Goal: Transaction & Acquisition: Purchase product/service

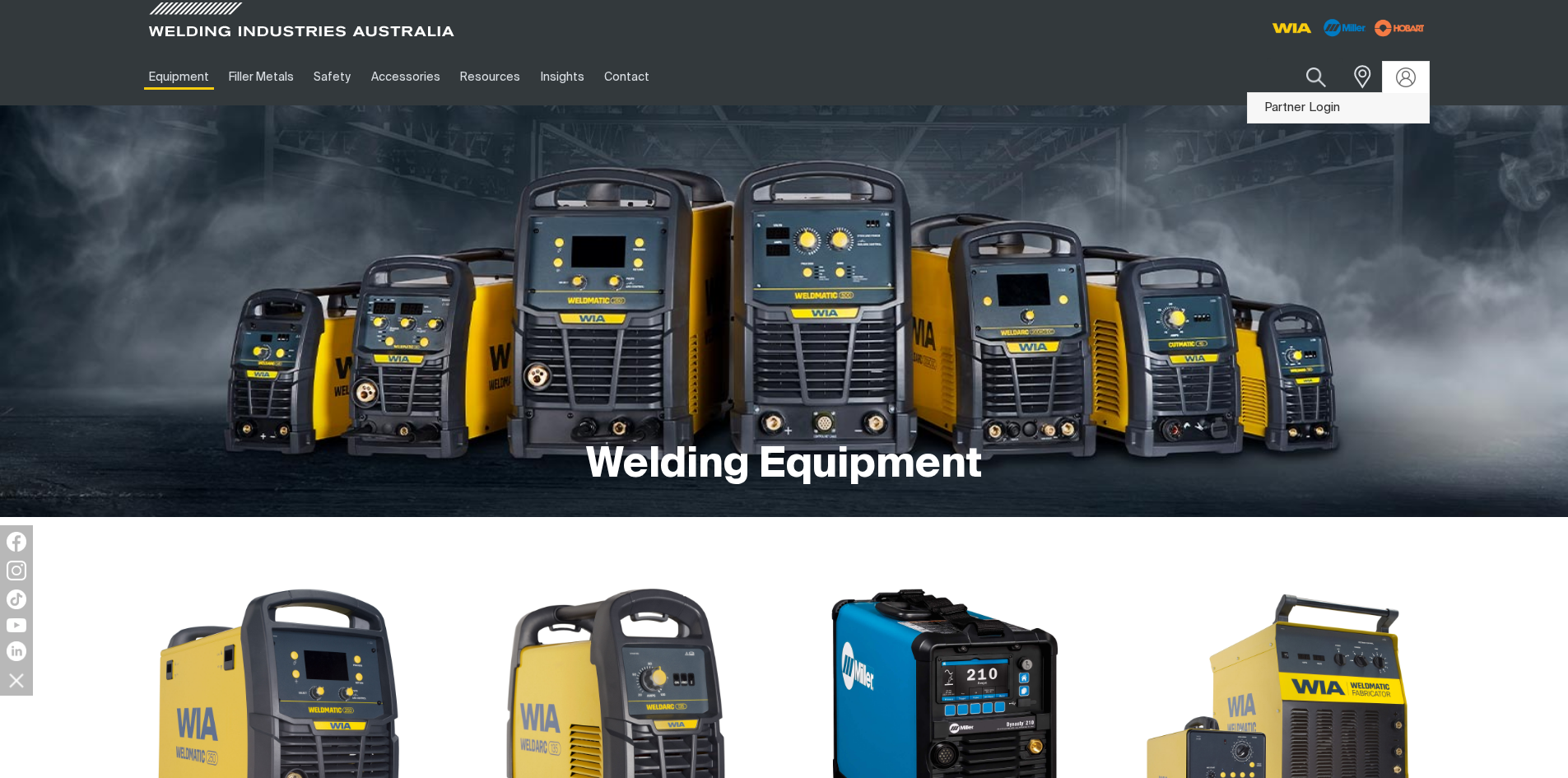
click at [1336, 96] on link "Partner Login" at bounding box center [1337, 108] width 181 height 31
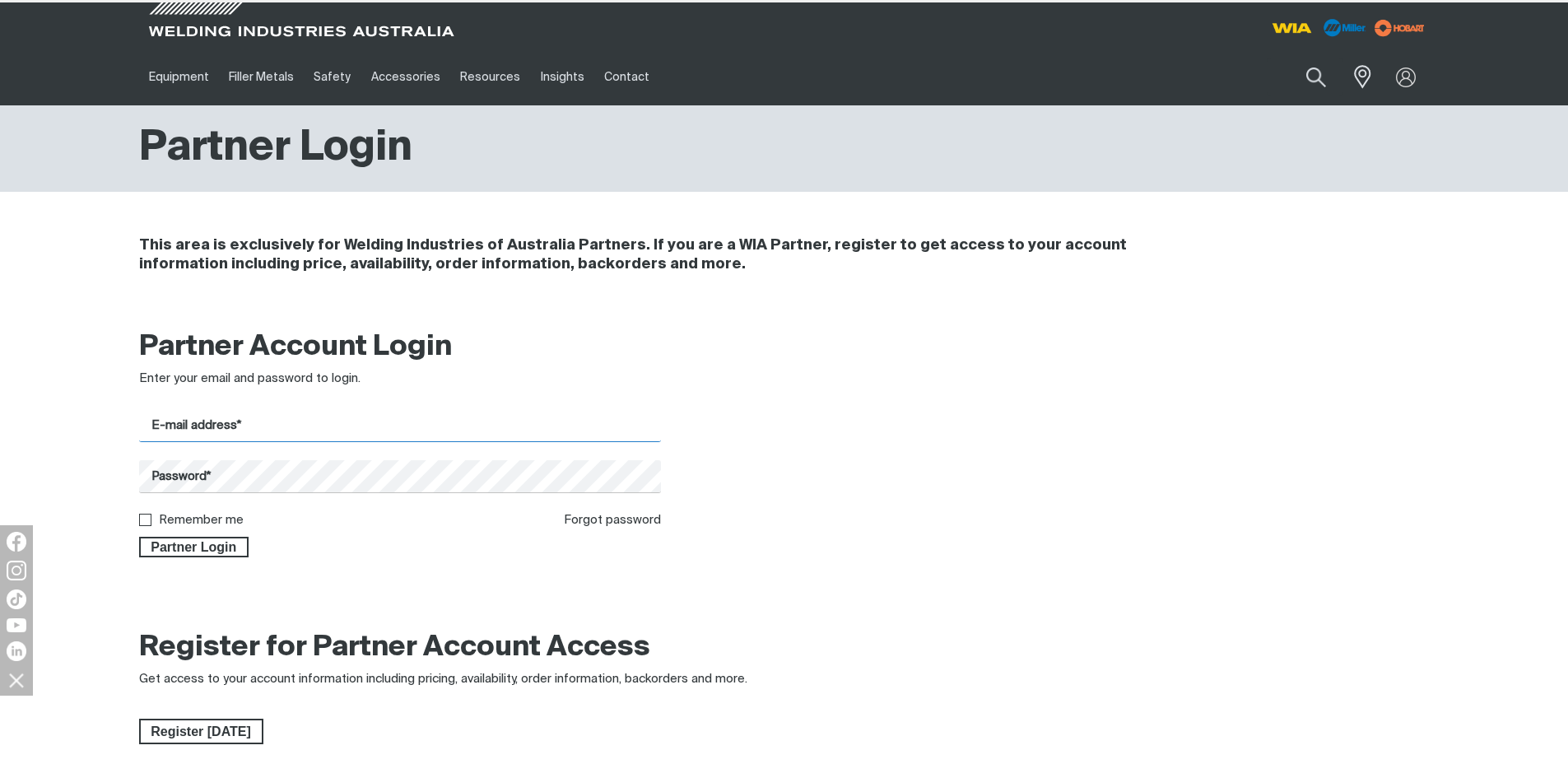
type input "[EMAIL_ADDRESS][DOMAIN_NAME]"
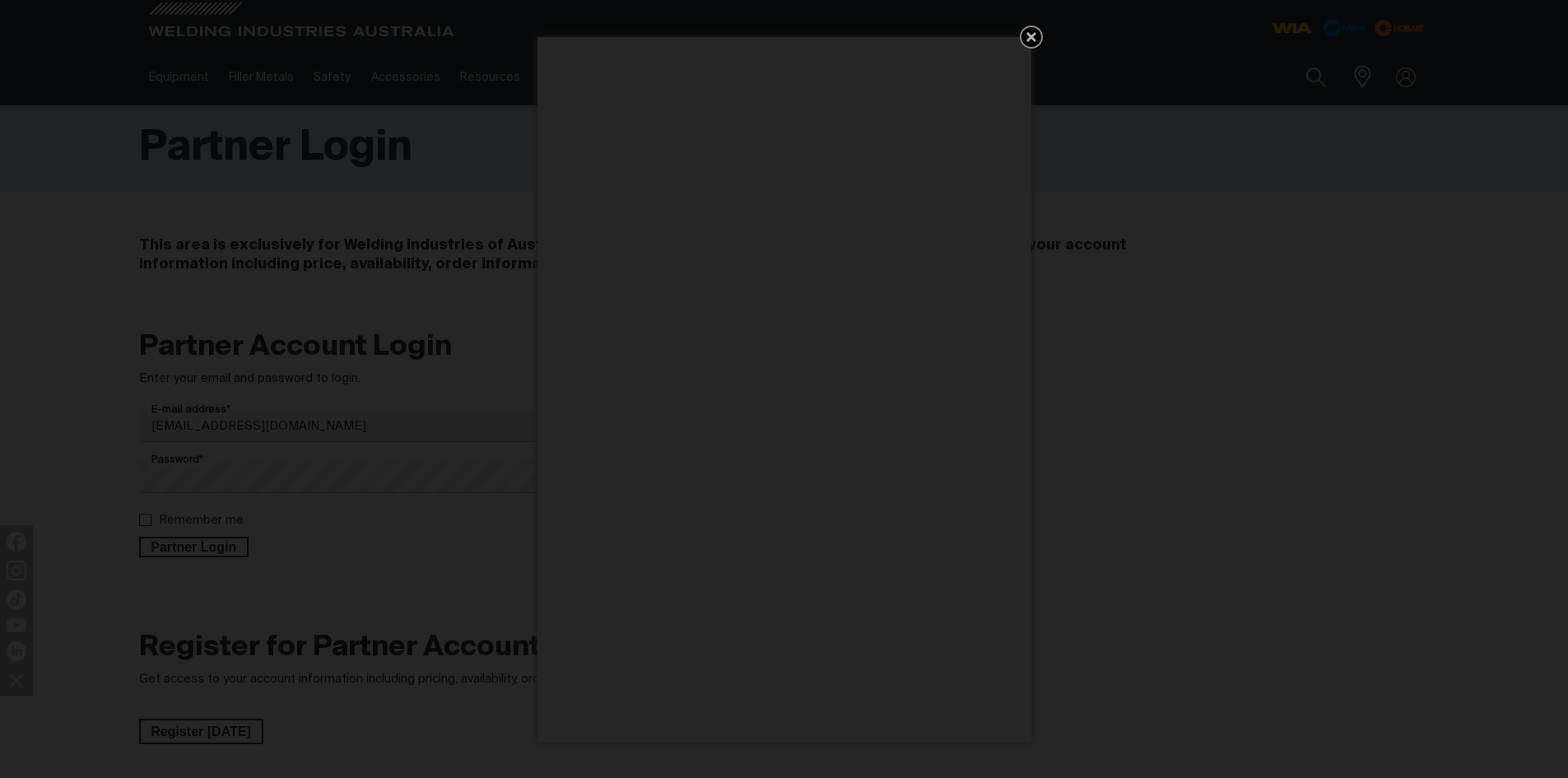
click at [1034, 37] on icon "Get 5 WIA Welding Guides Free!" at bounding box center [1030, 37] width 20 height 20
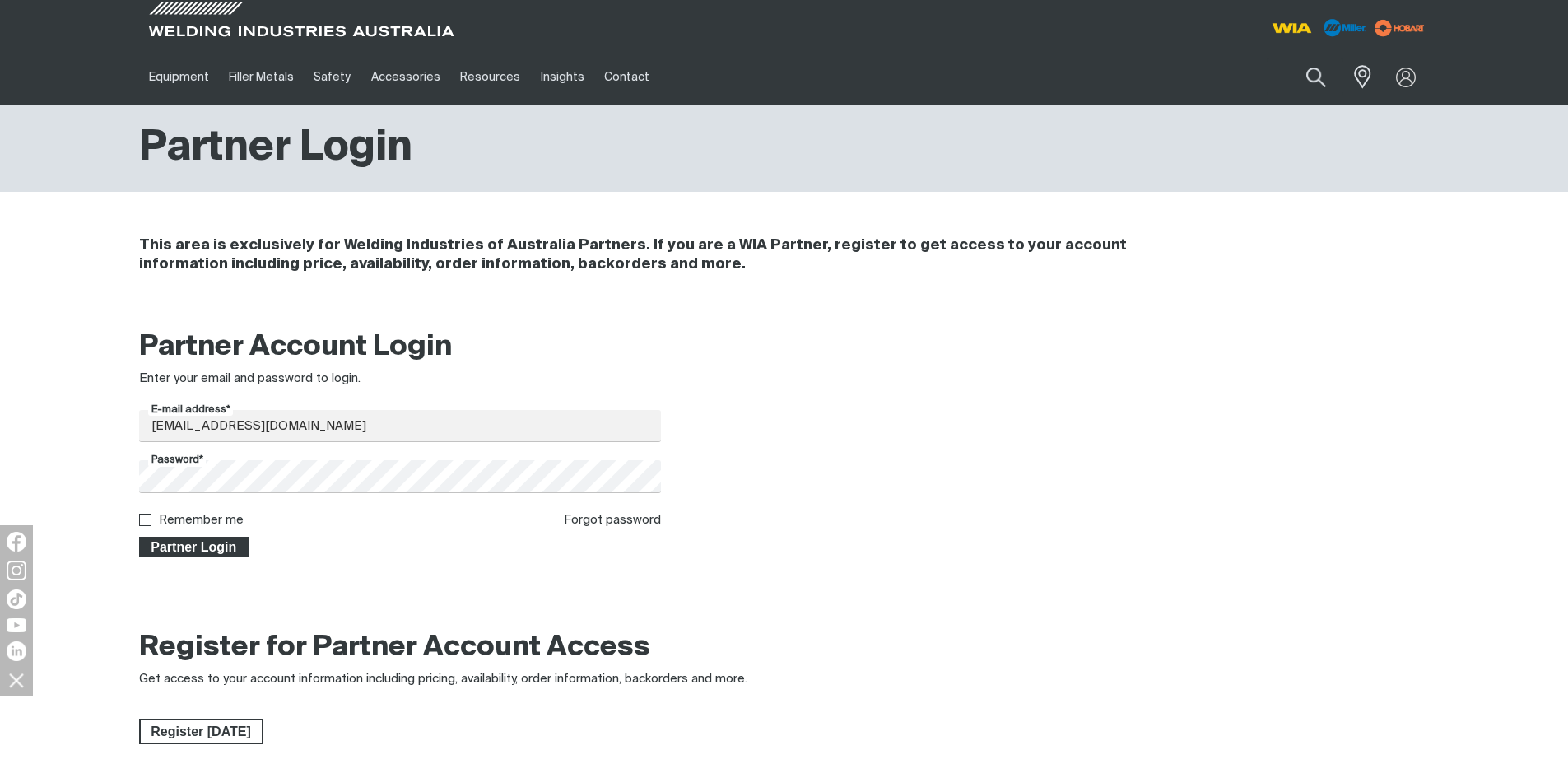
click at [170, 543] on span "Partner Login" at bounding box center [194, 547] width 107 height 21
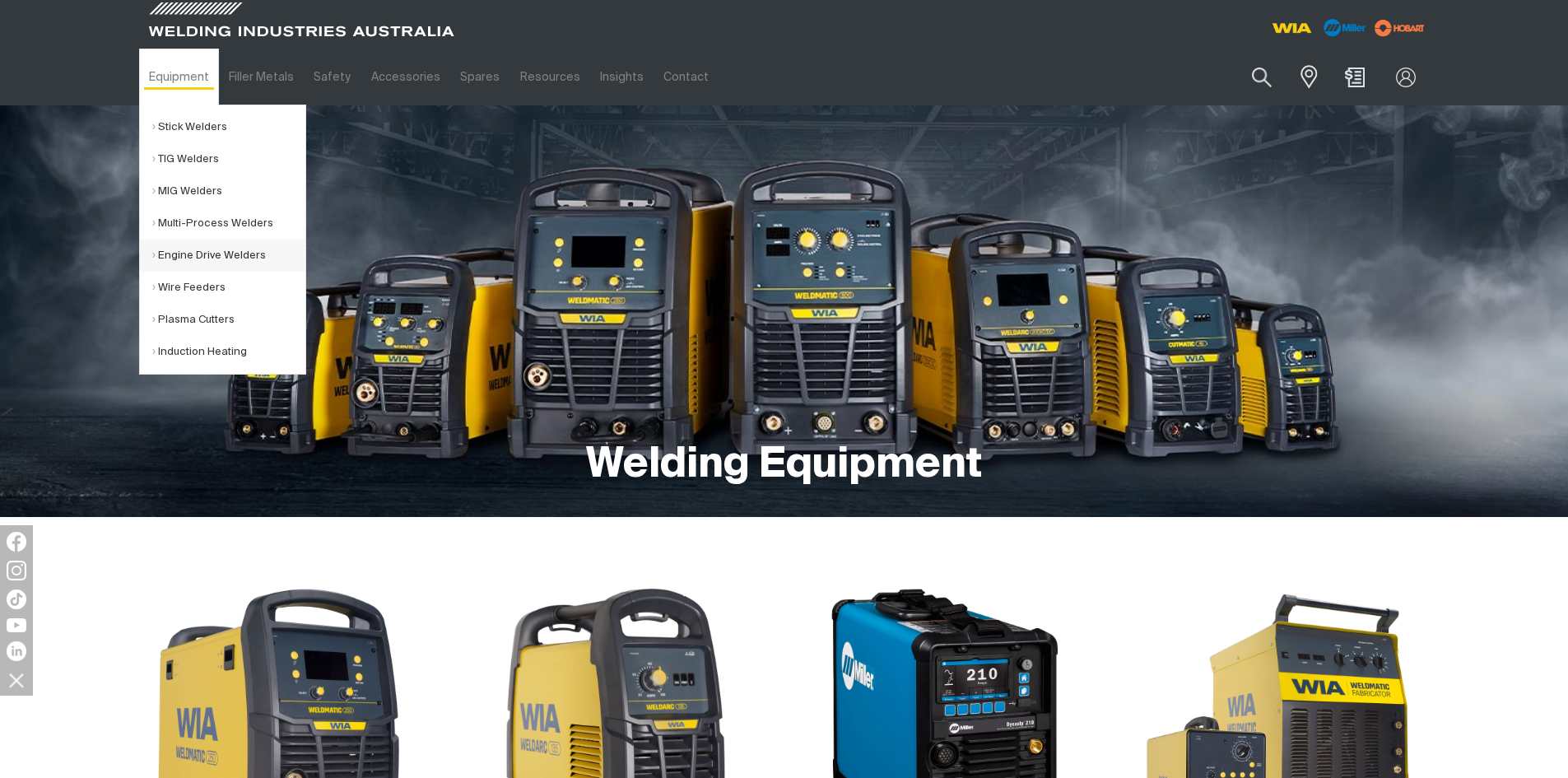
click at [205, 247] on link "Engine Drive Welders" at bounding box center [228, 255] width 153 height 32
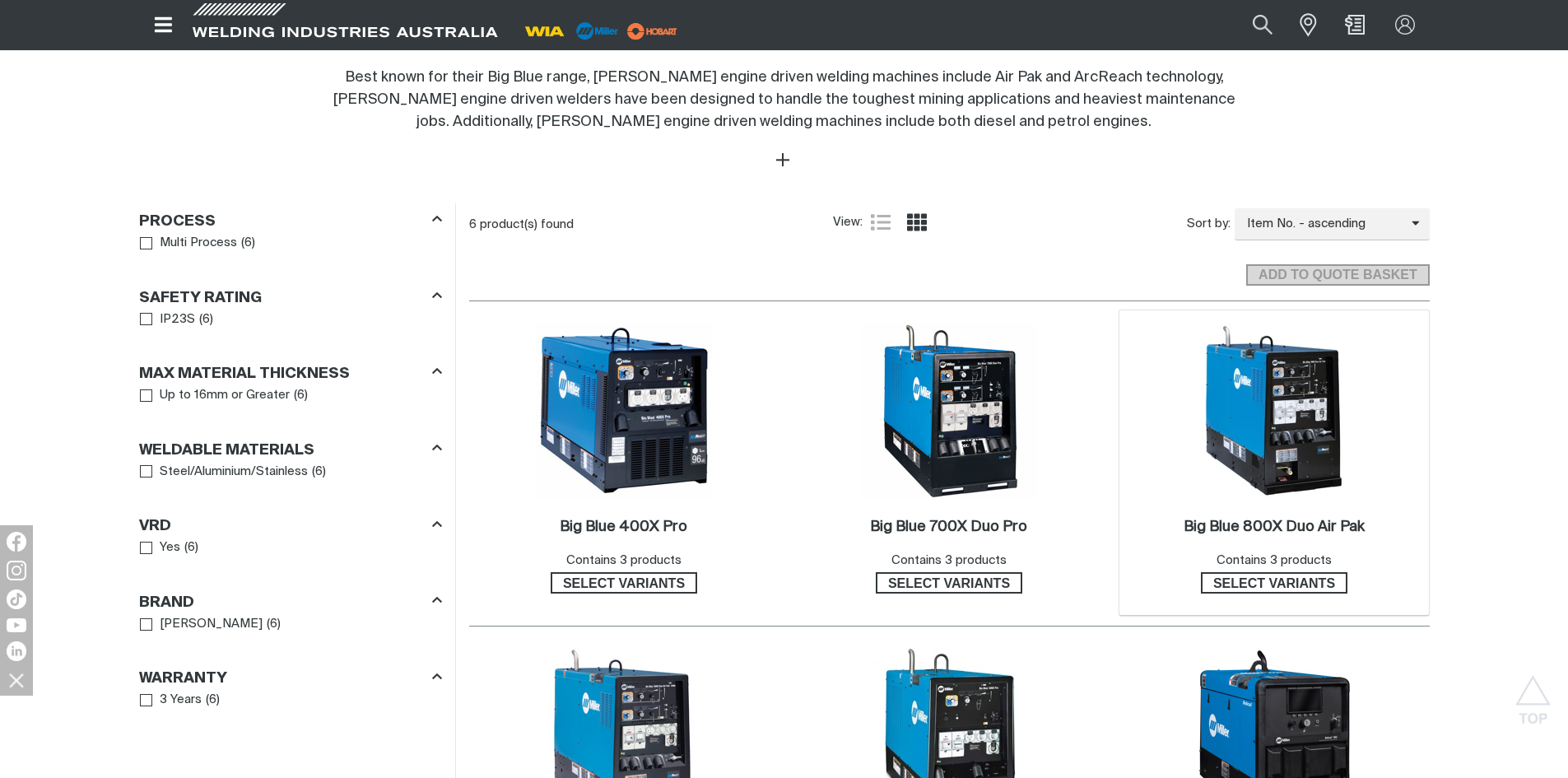
scroll to position [906, 0]
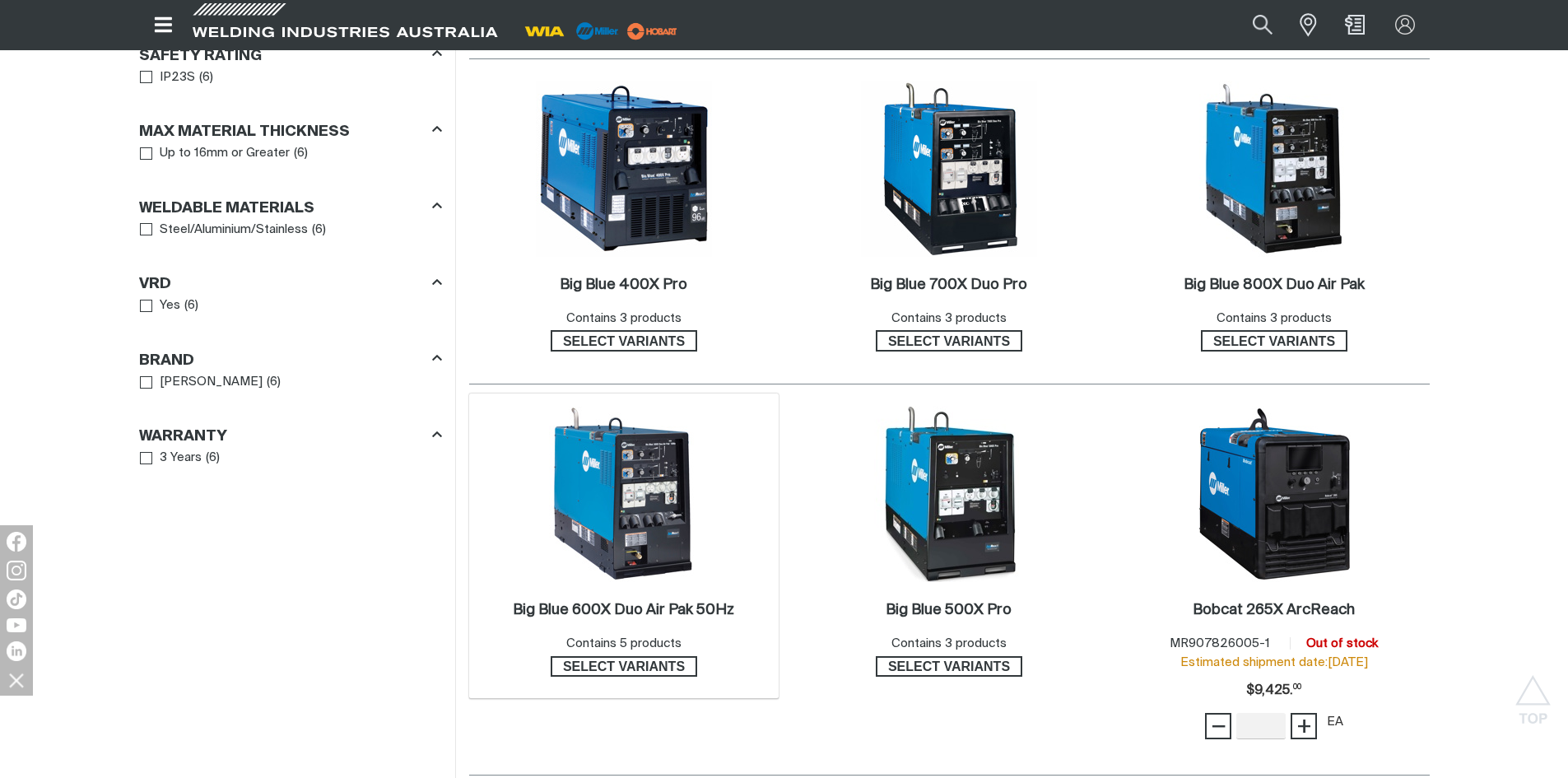
click at [641, 498] on img at bounding box center [623, 493] width 176 height 176
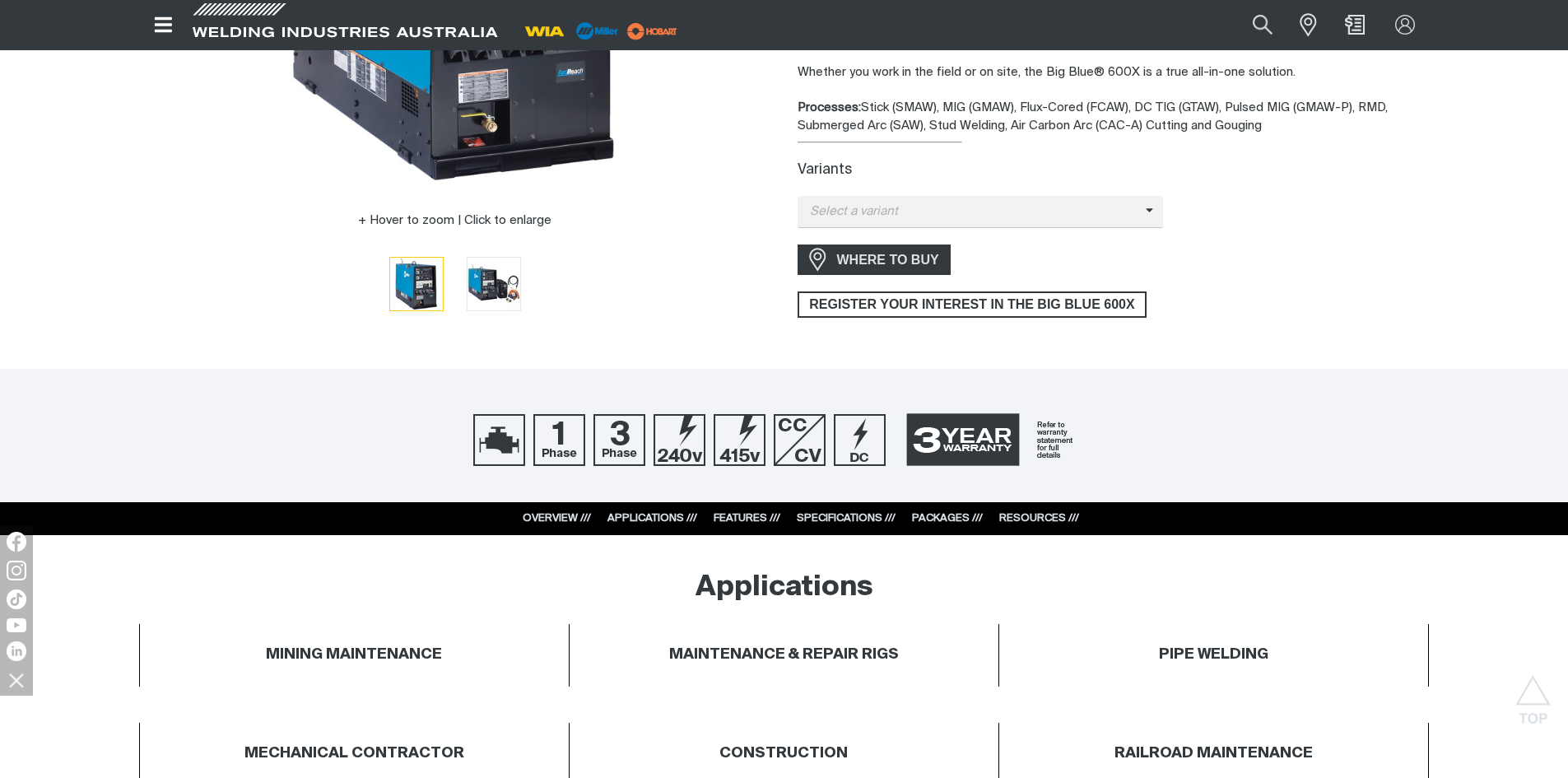
scroll to position [412, 0]
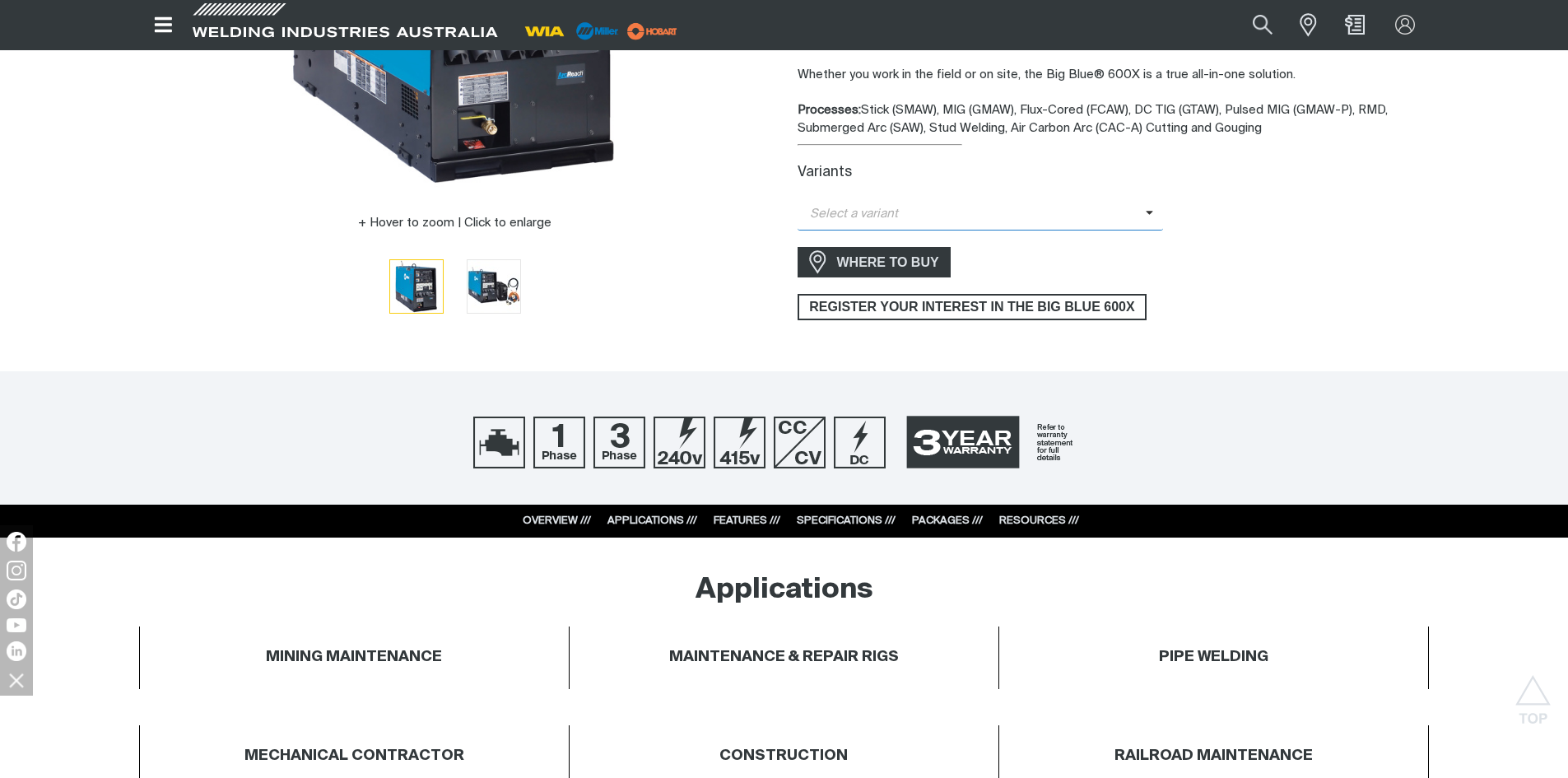
click at [1147, 212] on icon at bounding box center [1149, 212] width 8 height 12
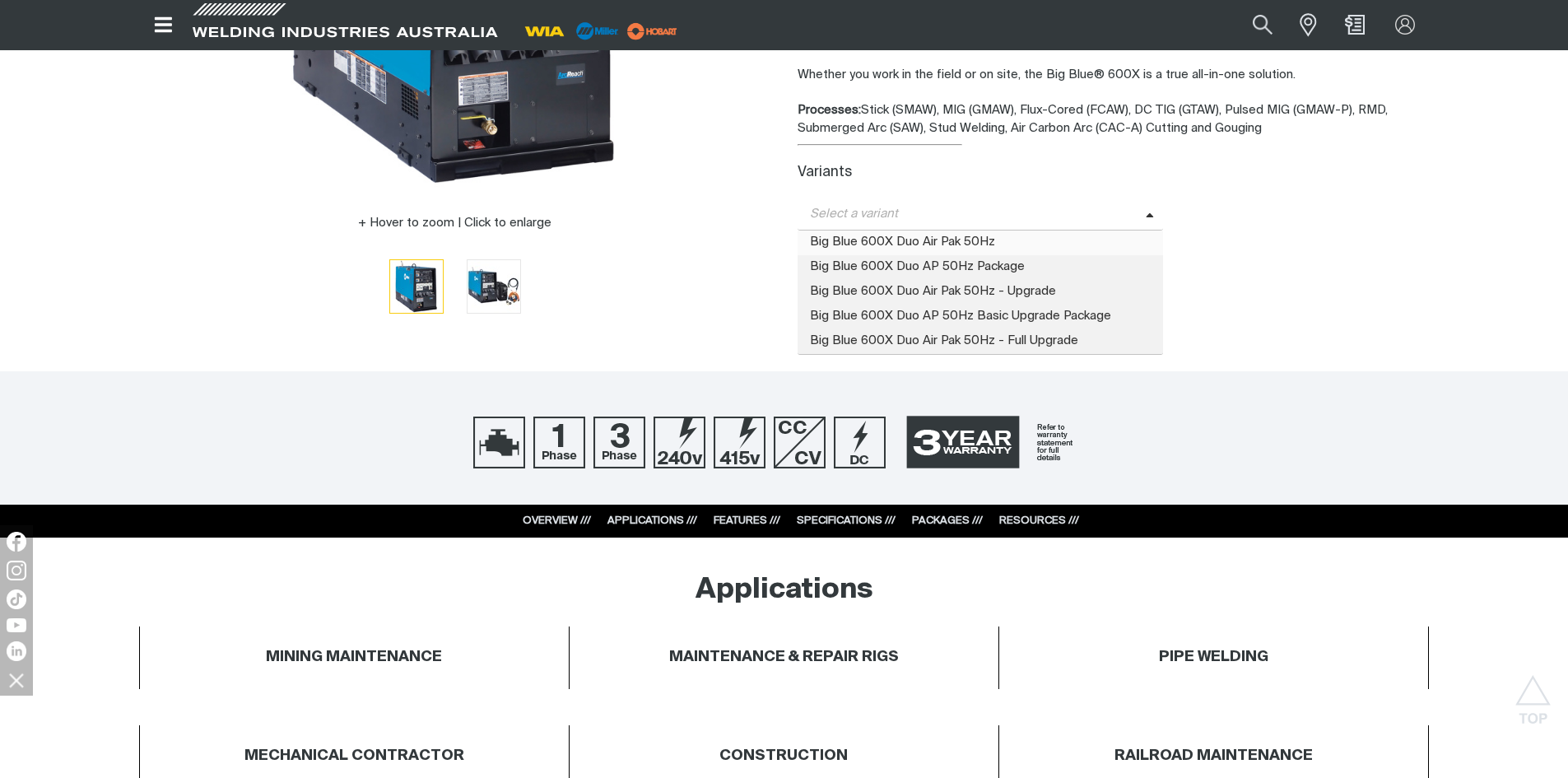
click at [1018, 246] on span "Big Blue 600X Duo Air Pak 50Hz" at bounding box center [980, 243] width 366 height 24
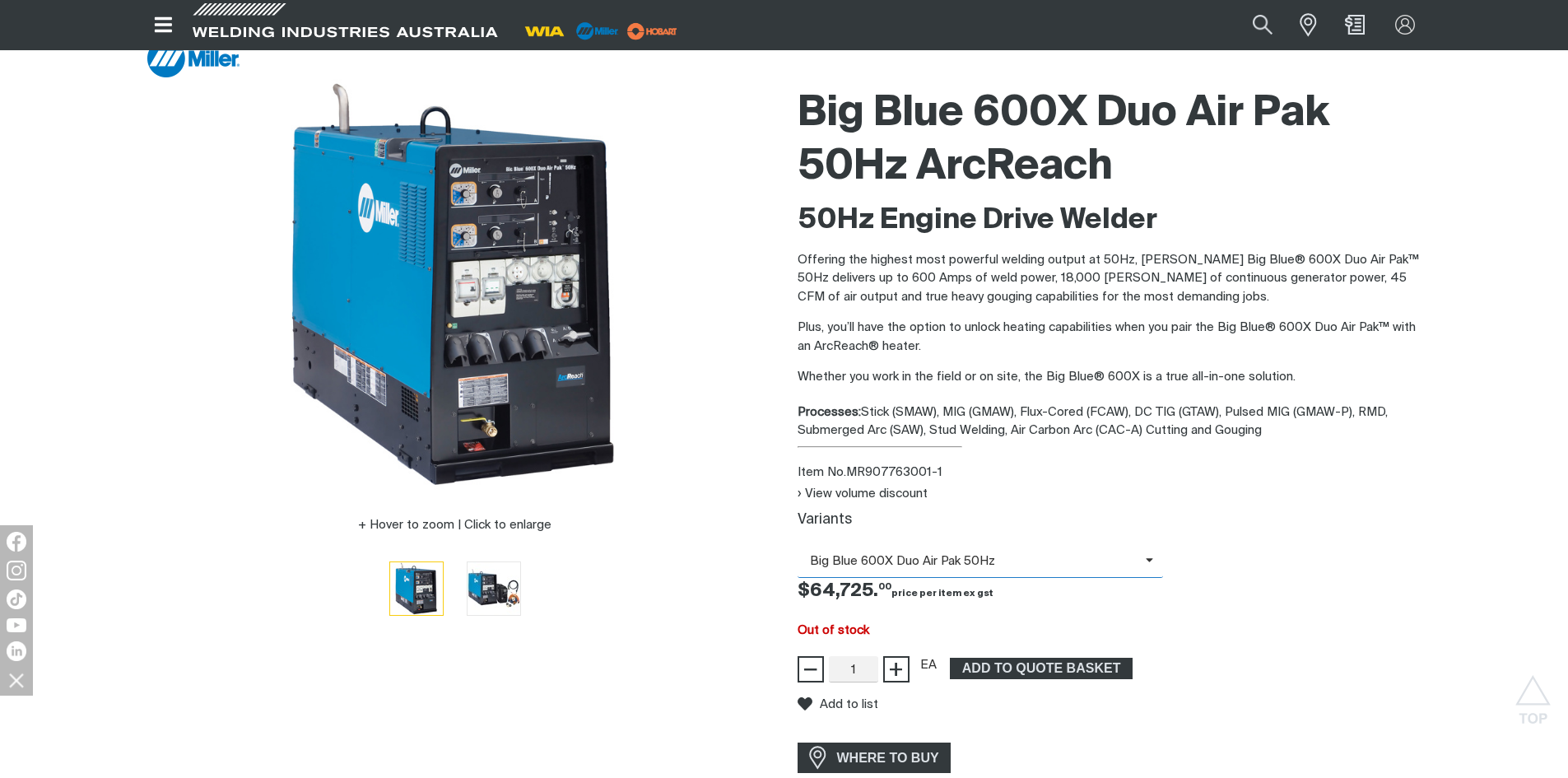
scroll to position [82, 0]
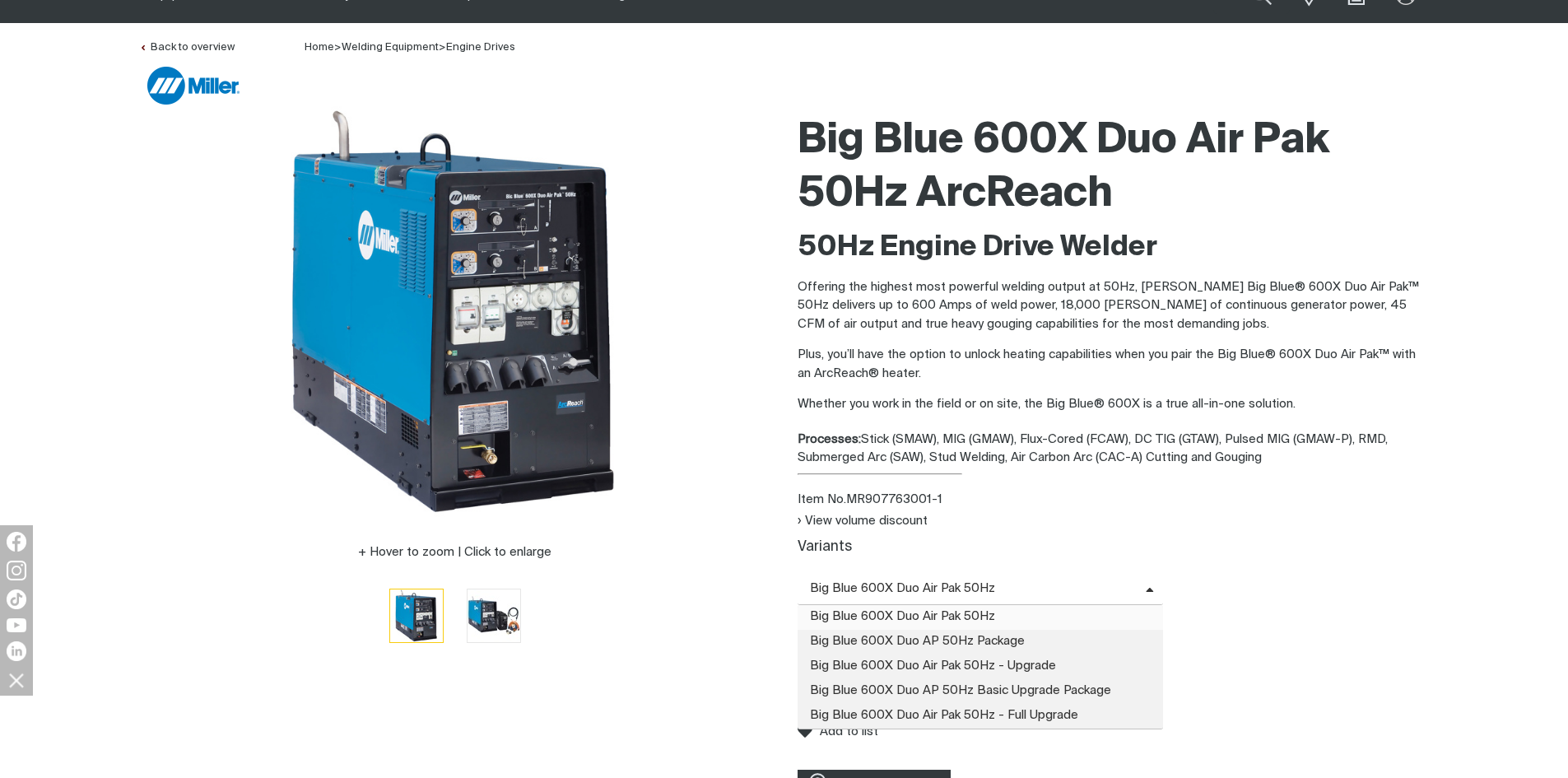
click at [1148, 580] on span at bounding box center [1155, 589] width 18 height 19
click at [1008, 641] on span "Big Blue 600X Duo AP 50Hz Package" at bounding box center [980, 642] width 366 height 24
click at [1140, 584] on span "Big Blue 600X Duo AP 50Hz Package" at bounding box center [971, 589] width 348 height 19
click at [1068, 658] on span "Big Blue 600X Duo Air Pak 50Hz - Upgrade" at bounding box center [980, 667] width 366 height 24
